Goal: Check status

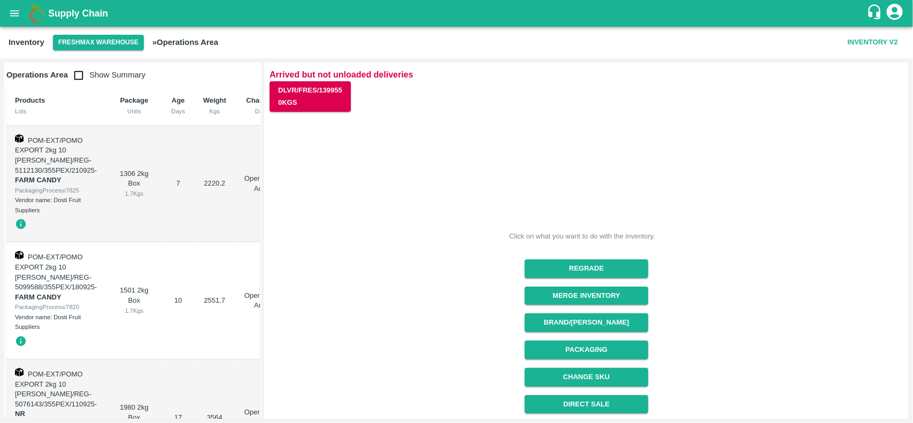
scroll to position [135, 0]
drag, startPoint x: 258, startPoint y: 102, endPoint x: 262, endPoint y: 77, distance: 26.0
click at [262, 77] on div "Operations Area Show Summary Products Lots Package Units Age Days Weight Kgs Ch…" at bounding box center [133, 241] width 258 height 356
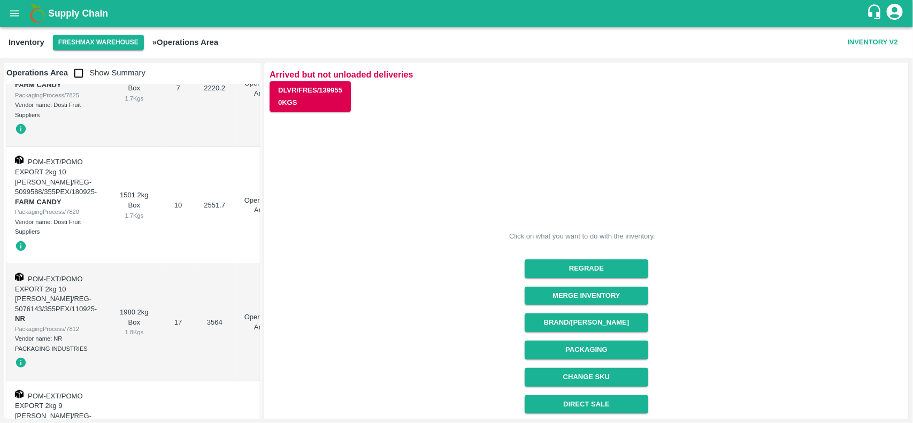
scroll to position [129, 0]
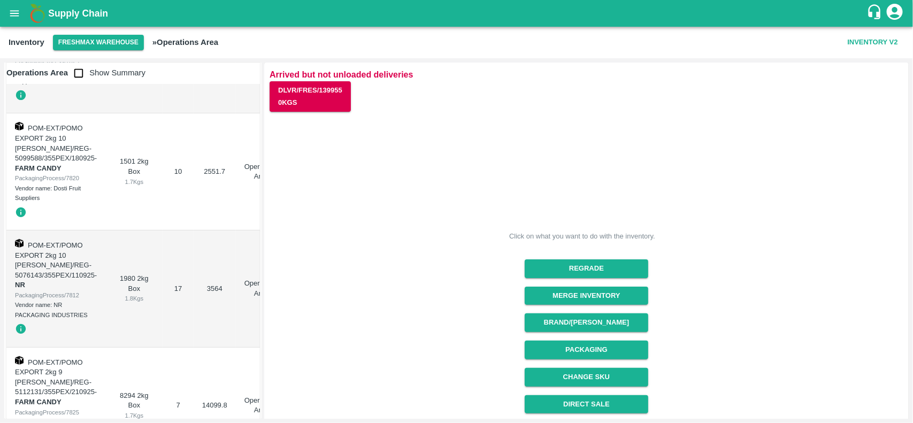
drag, startPoint x: 260, startPoint y: 101, endPoint x: 260, endPoint y: 114, distance: 13.4
click at [384, 162] on div "Click on what you want to do with the inventory. Regrade Merge Inventory Brand/…" at bounding box center [582, 326] width 643 height 445
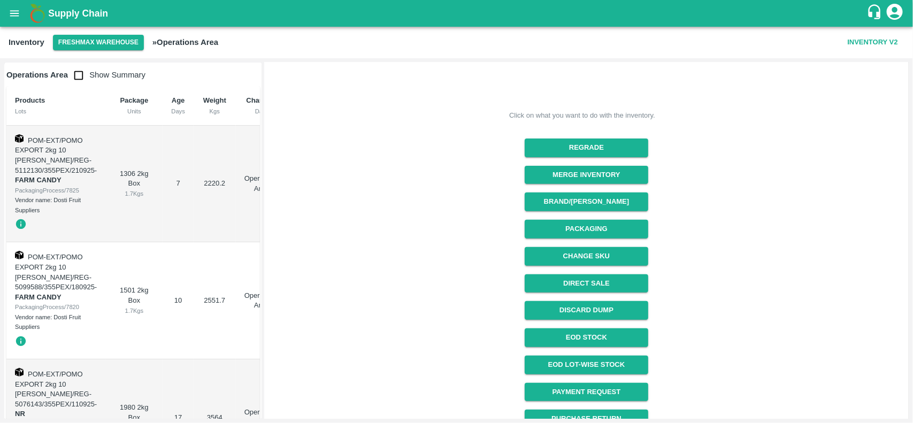
scroll to position [135, 0]
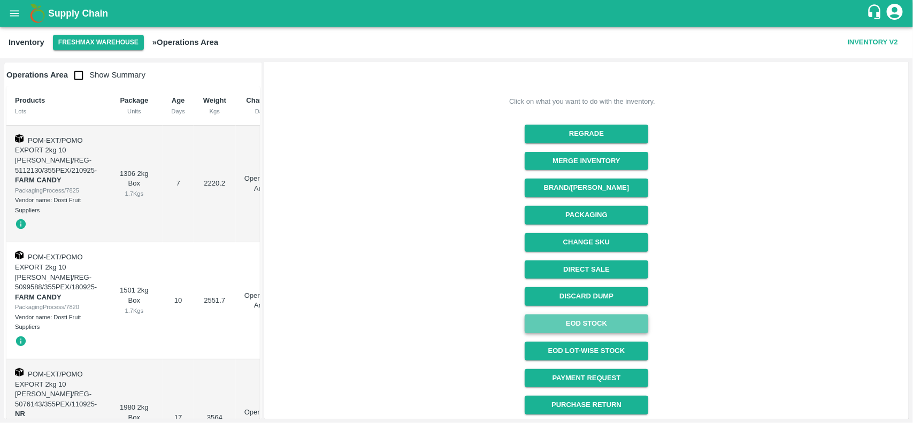
click at [622, 329] on link "EOD Stock" at bounding box center [587, 324] width 124 height 19
